Goal: Task Accomplishment & Management: Use online tool/utility

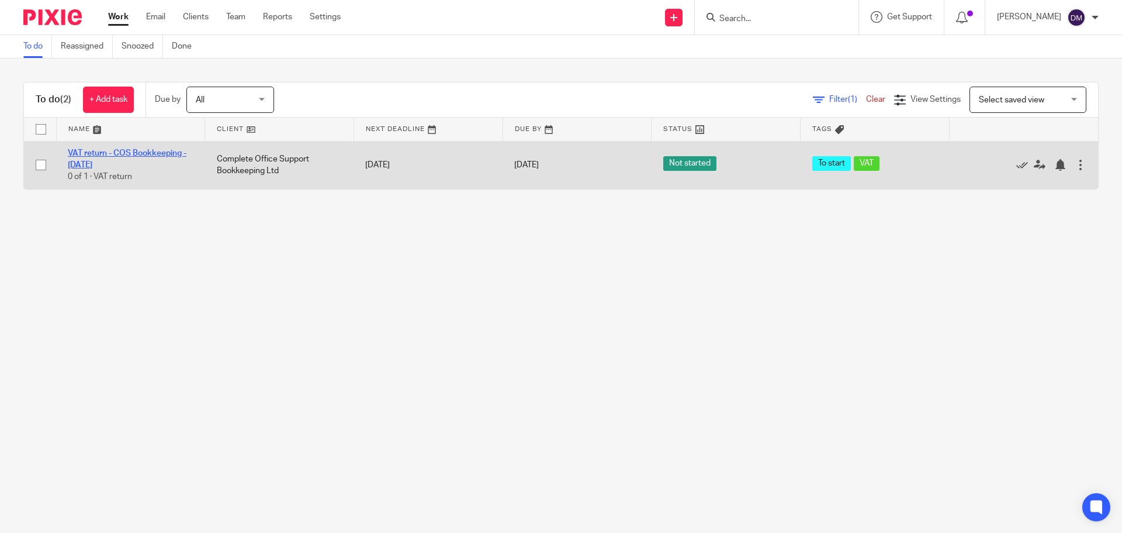
click at [165, 150] on link "VAT return - COS Bookkeeping - [DATE]" at bounding box center [127, 159] width 119 height 20
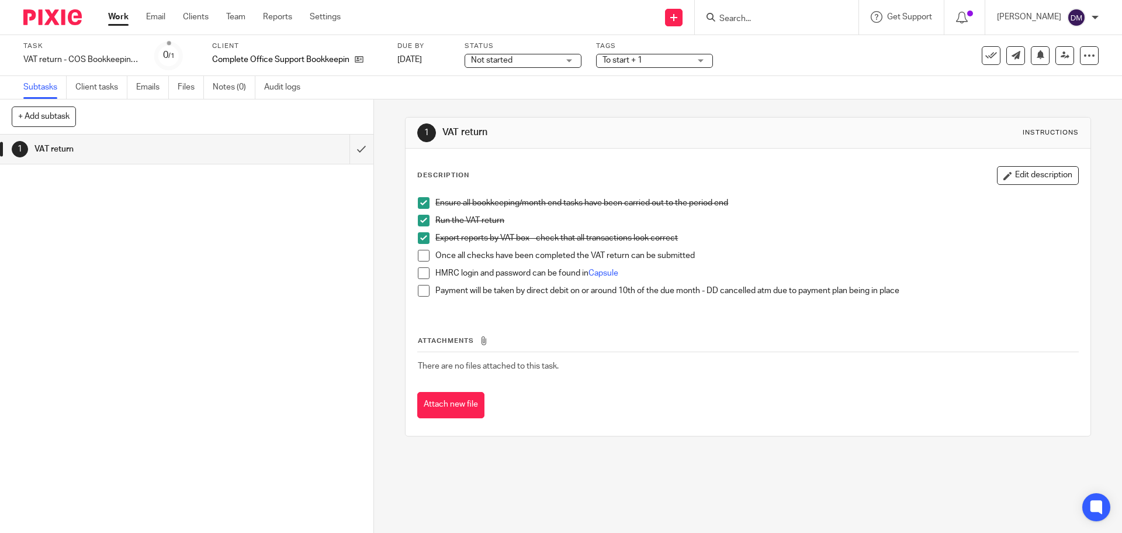
click at [418, 255] on span at bounding box center [424, 256] width 12 height 12
click at [420, 273] on span at bounding box center [424, 273] width 12 height 12
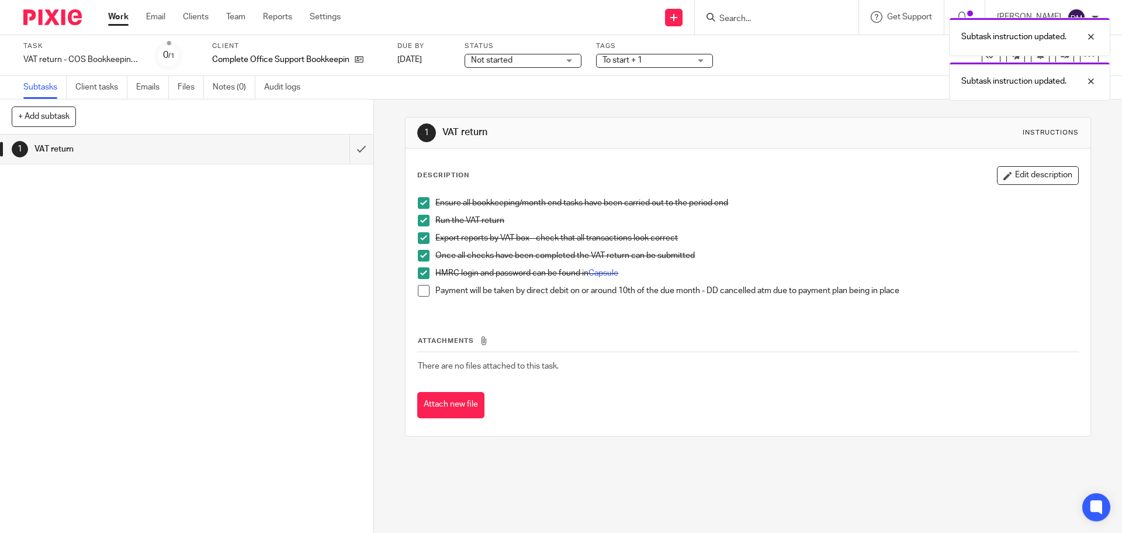
click at [423, 289] on span at bounding box center [424, 291] width 12 height 12
click at [351, 150] on input "submit" at bounding box center [187, 148] width 374 height 29
